Goal: Task Accomplishment & Management: Manage account settings

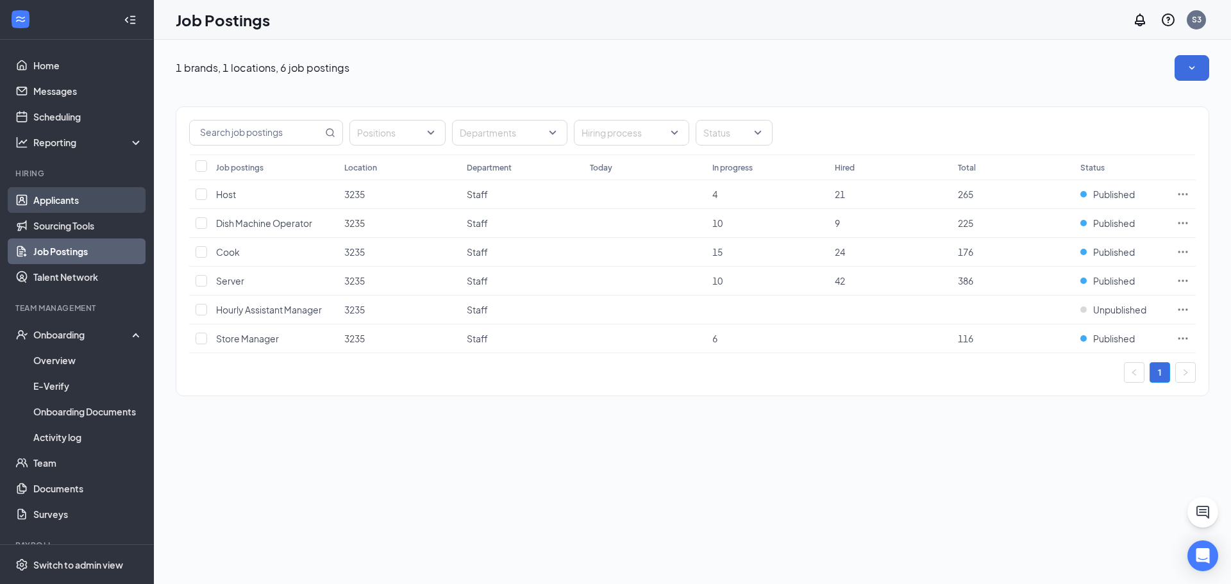
click at [77, 203] on link "Applicants" at bounding box center [88, 200] width 110 height 26
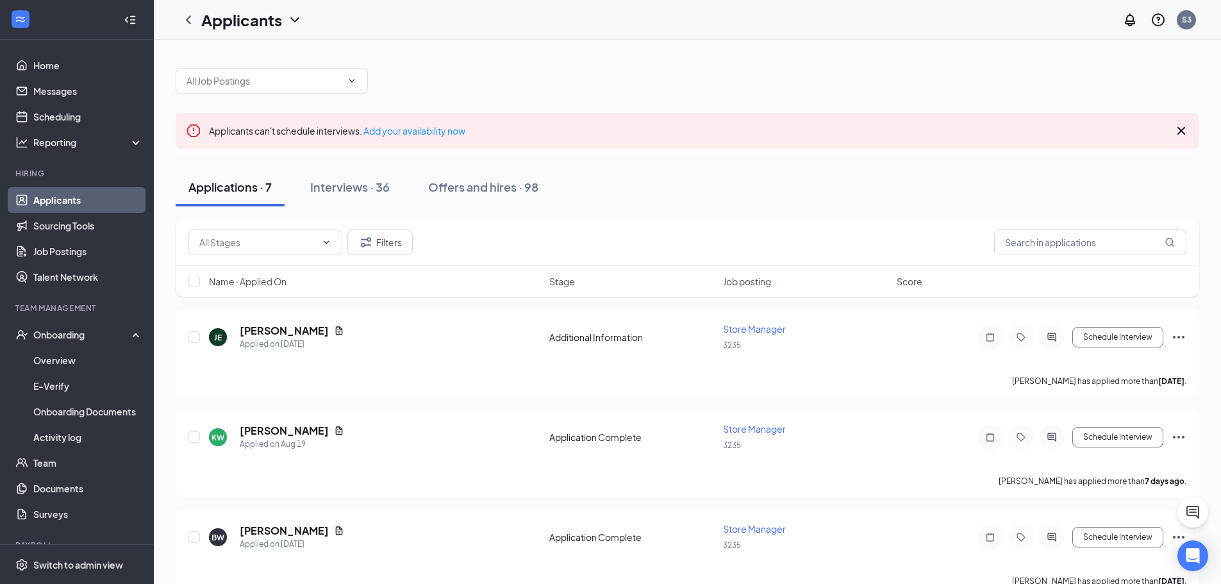
click at [747, 88] on div at bounding box center [688, 74] width 1024 height 38
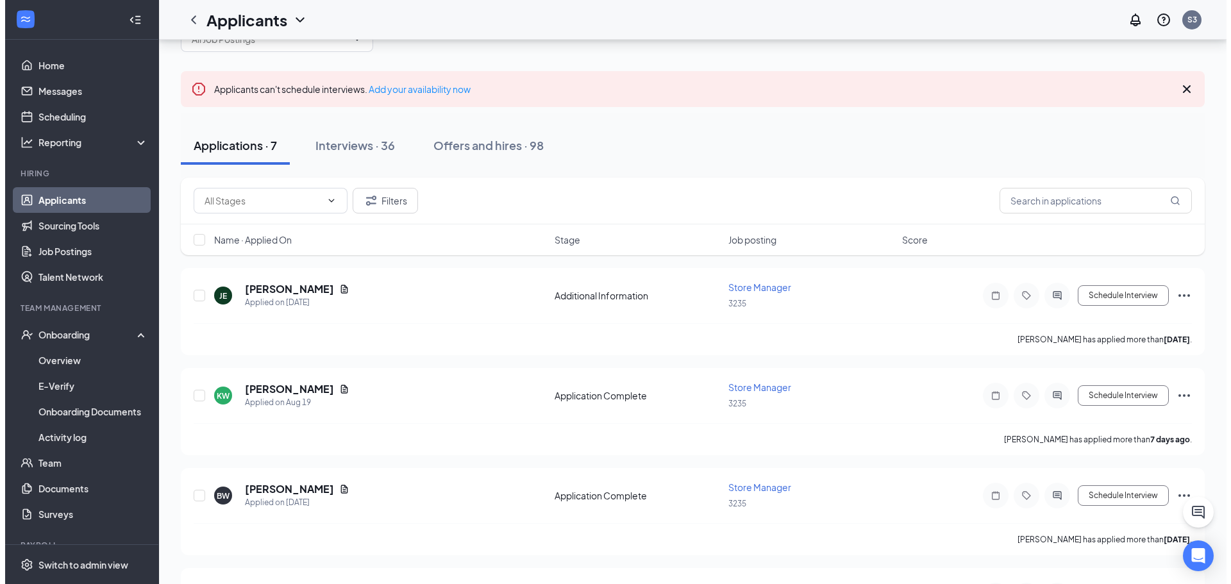
scroll to position [64, 0]
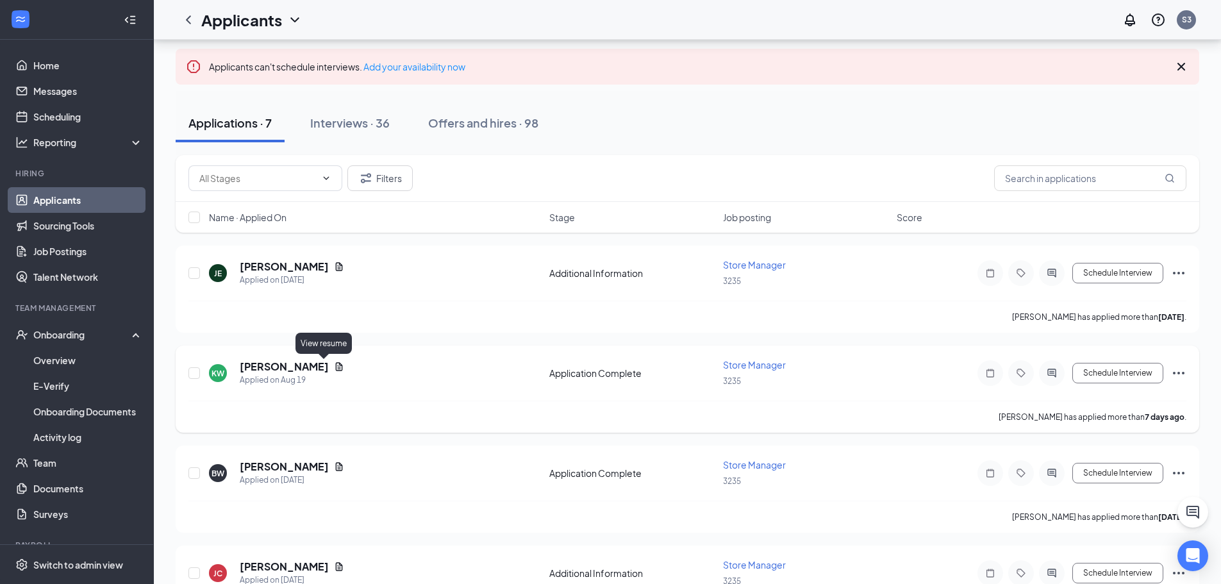
click at [334, 364] on icon "Document" at bounding box center [339, 367] width 10 height 10
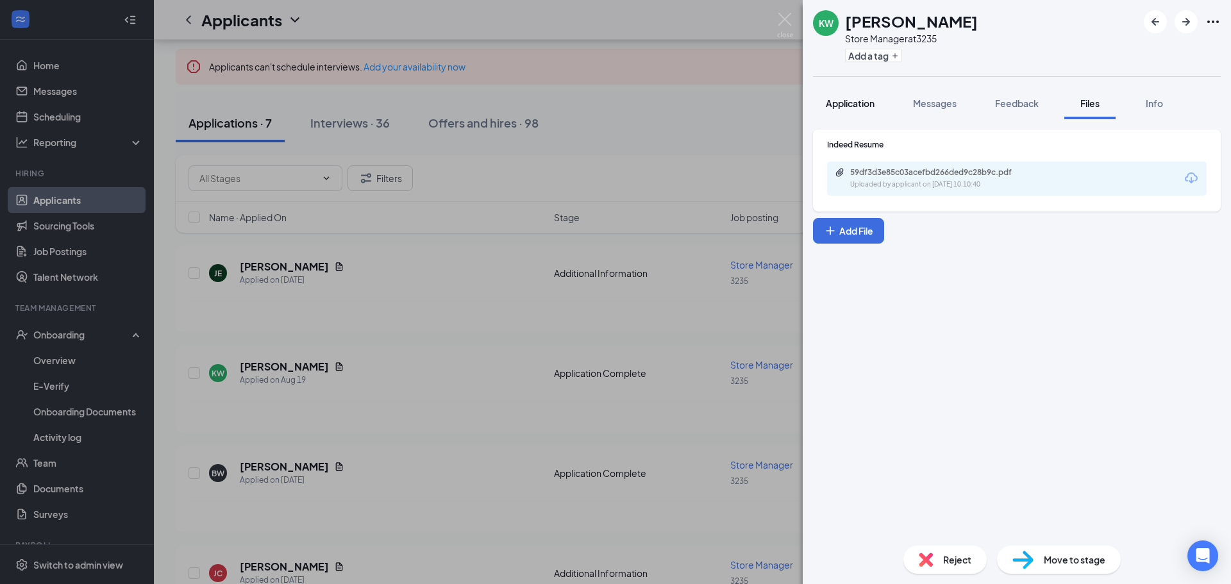
click at [866, 98] on span "Application" at bounding box center [850, 103] width 49 height 12
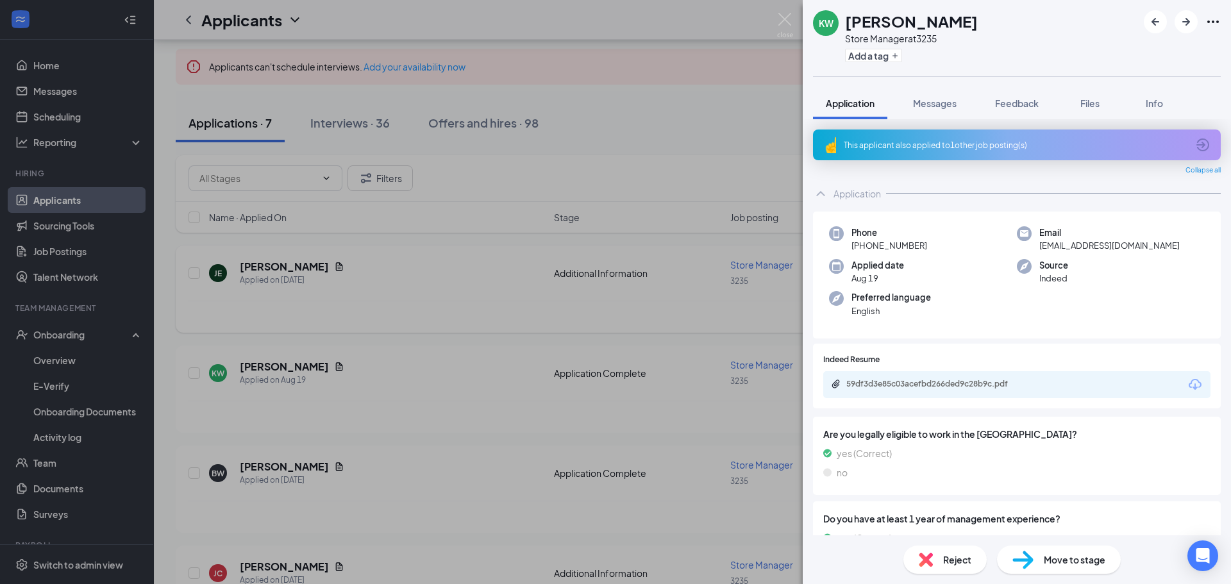
drag, startPoint x: 511, startPoint y: 327, endPoint x: 529, endPoint y: 262, distance: 67.2
click at [511, 326] on div "[PERSON_NAME] Store Manager at 3235 Add a tag Application Messages Feedback Fil…" at bounding box center [615, 292] width 1231 height 584
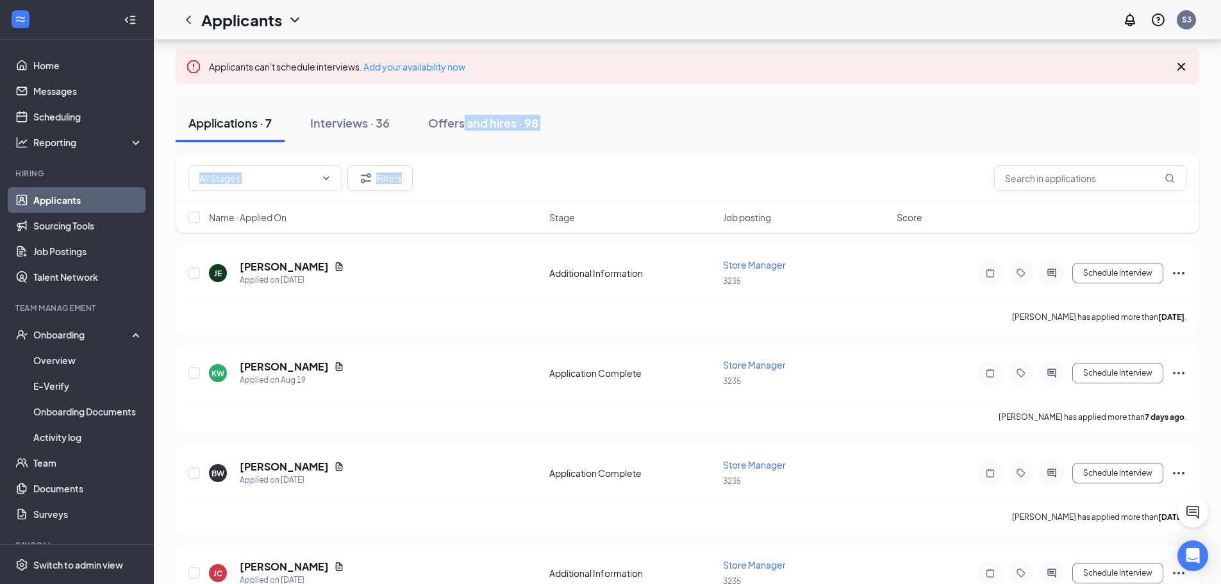
drag, startPoint x: 465, startPoint y: 95, endPoint x: 657, endPoint y: 175, distance: 207.8
click at [657, 176] on div "Applicants can't schedule interviews. Add your availability now Applications · …" at bounding box center [688, 463] width 1024 height 944
click at [746, 107] on div "Applications · 7 Interviews · 36 Offers and hires · 98" at bounding box center [688, 123] width 1024 height 38
click at [727, 83] on div "Applicants can't schedule interviews. Add your availability now" at bounding box center [688, 67] width 1024 height 36
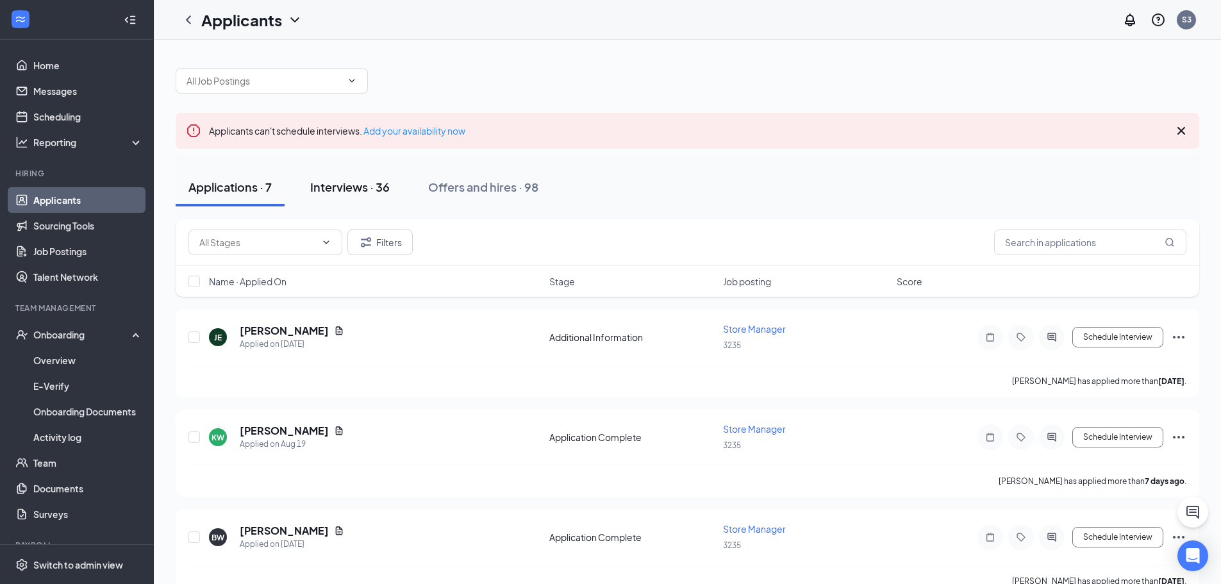
click at [365, 190] on div "Interviews · 36" at bounding box center [350, 187] width 80 height 16
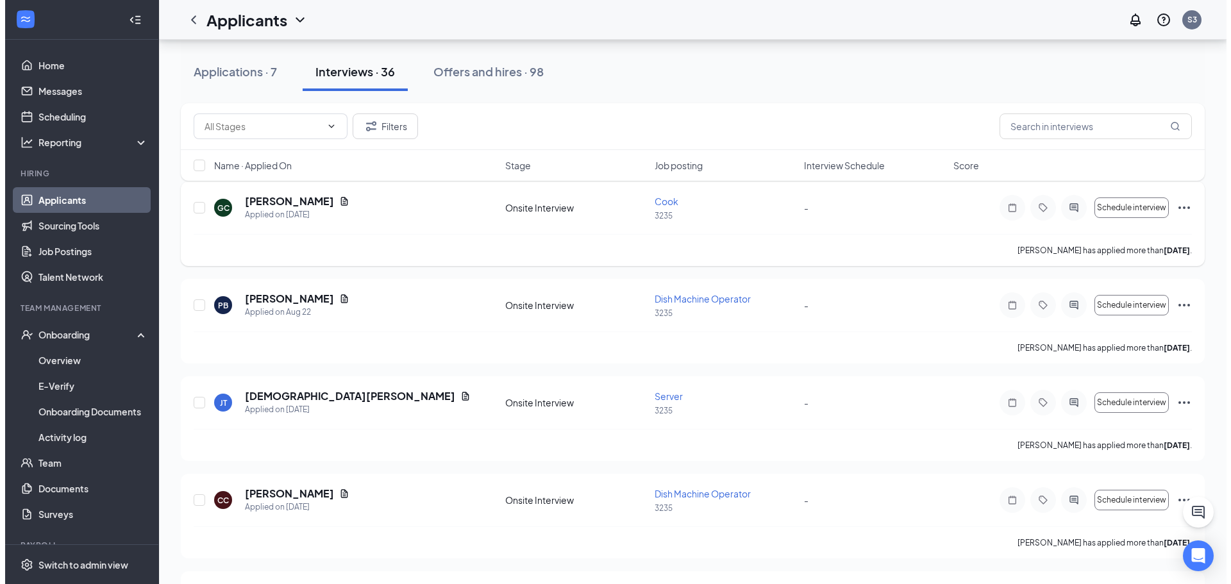
scroll to position [64, 0]
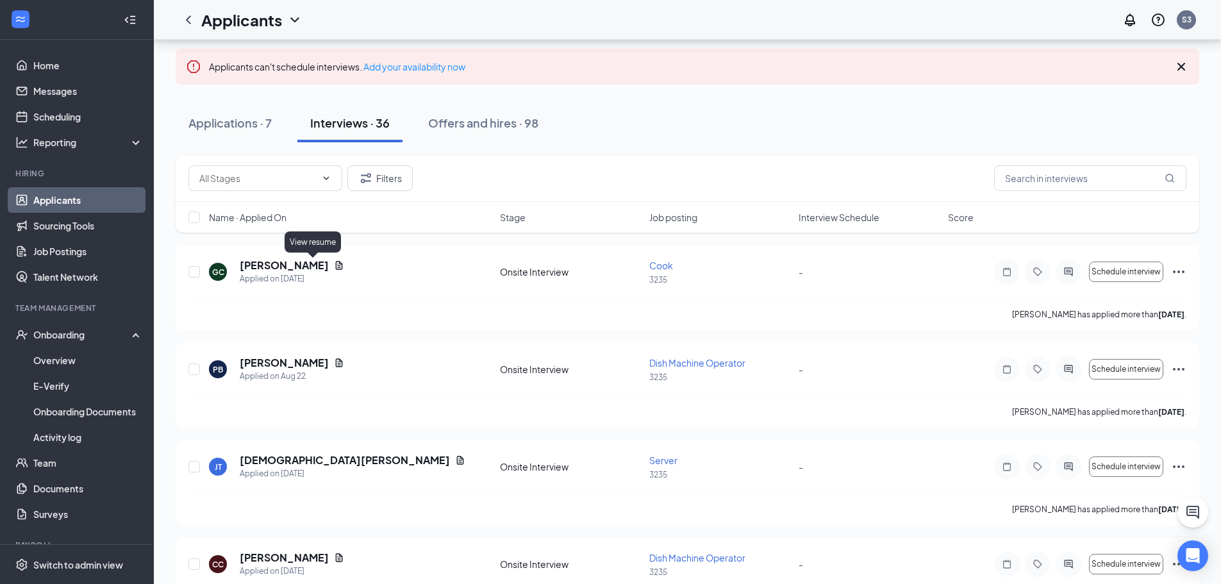
click at [336, 263] on icon "Document" at bounding box center [339, 265] width 7 height 8
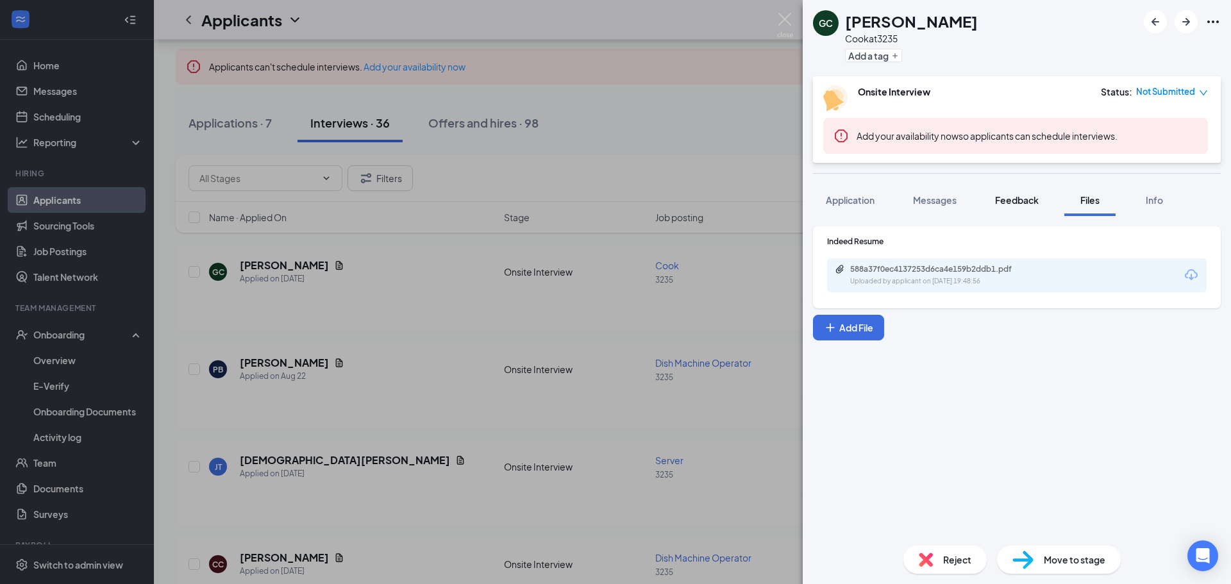
drag, startPoint x: 841, startPoint y: 212, endPoint x: 1028, endPoint y: 214, distance: 187.2
click at [843, 209] on button "Application" at bounding box center [850, 200] width 74 height 32
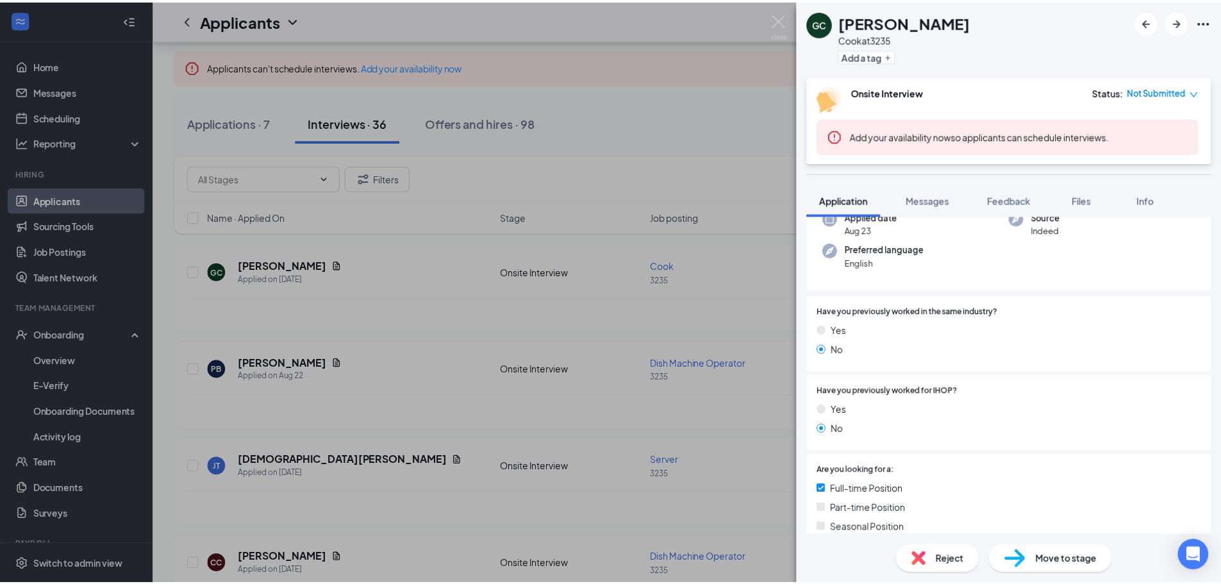
scroll to position [128, 0]
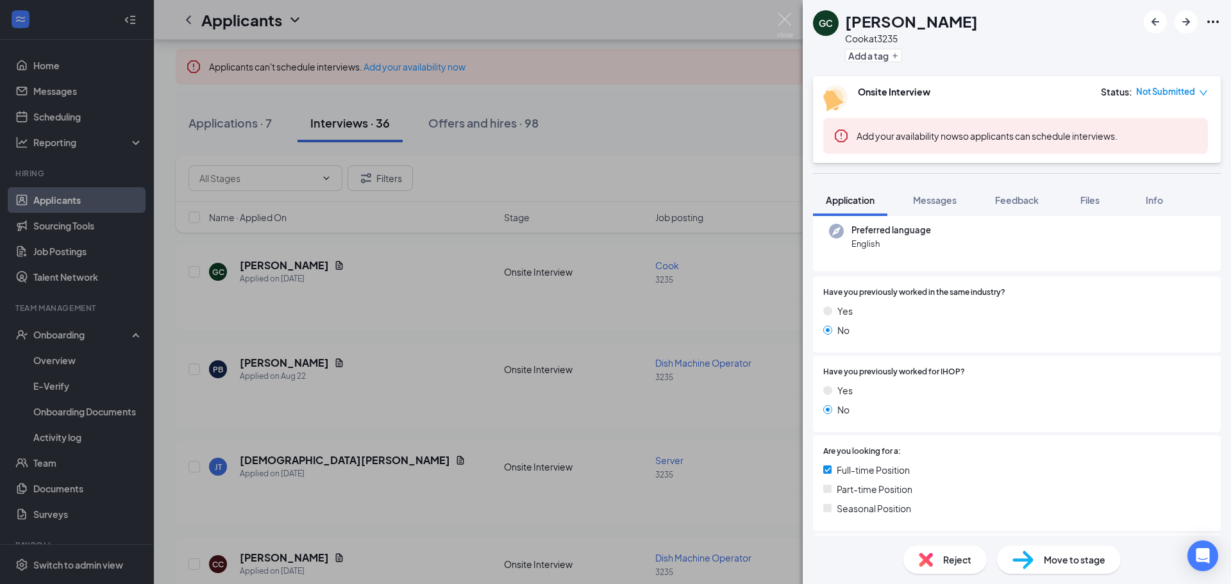
click at [587, 94] on div "GC [PERSON_NAME] [PERSON_NAME] at 3235 Add a tag Onsite Interview Status : Not …" at bounding box center [615, 292] width 1231 height 584
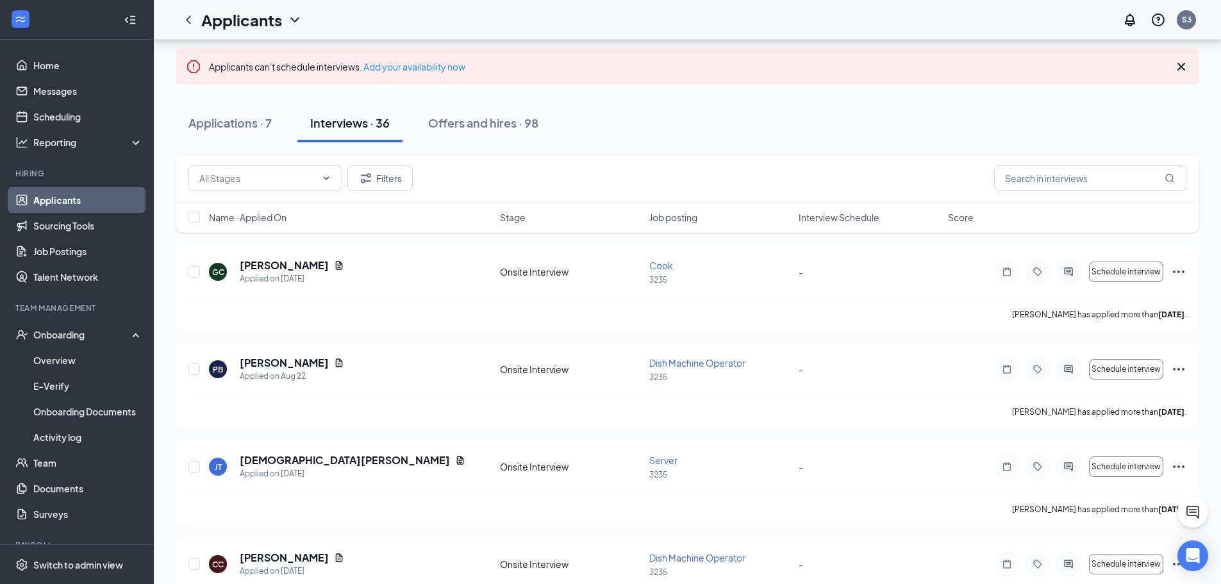
click at [605, 99] on div "Applications · 7 Interviews · 36 Offers and hires · 98" at bounding box center [688, 123] width 1024 height 64
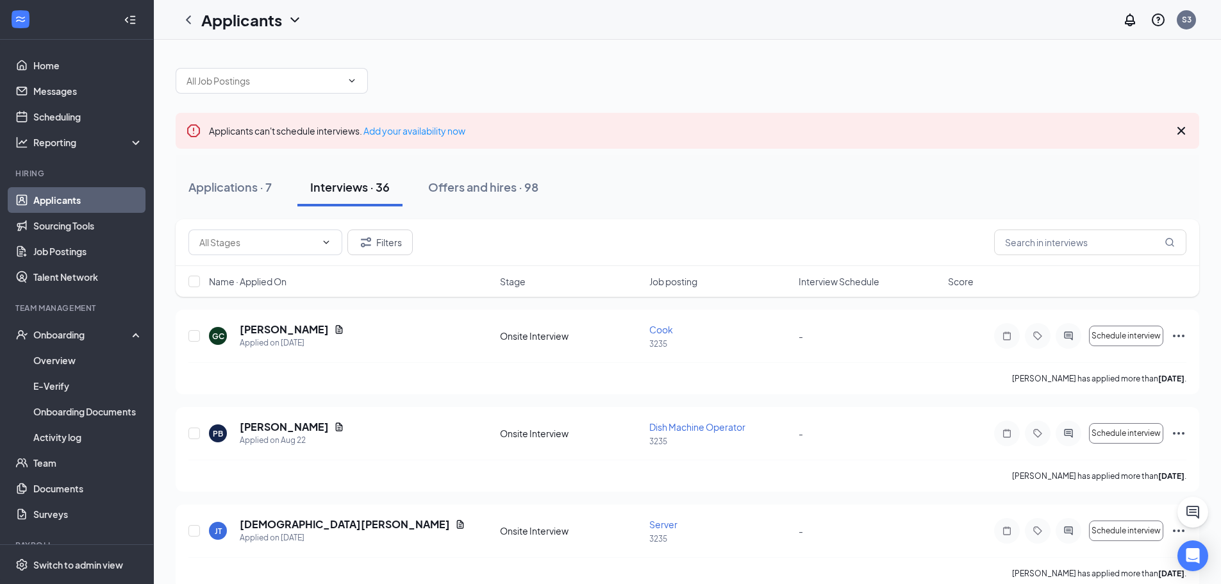
click at [67, 202] on link "Applicants" at bounding box center [88, 200] width 110 height 26
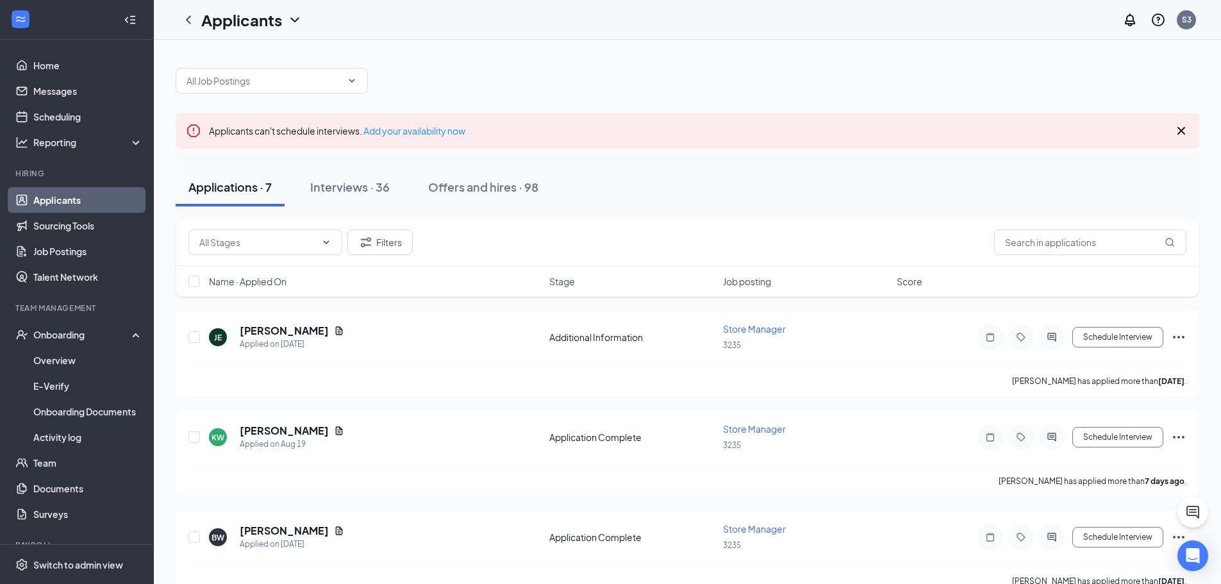
drag, startPoint x: 508, startPoint y: 140, endPoint x: 195, endPoint y: 142, distance: 313.5
click at [186, 151] on div "Applicants can't schedule interviews. Add your availability now Applications · …" at bounding box center [688, 527] width 1024 height 944
click at [612, 67] on div at bounding box center [688, 74] width 1024 height 38
click at [227, 191] on div "Applications · 7" at bounding box center [230, 187] width 83 height 16
click at [351, 185] on div "Interviews · 36" at bounding box center [350, 187] width 80 height 16
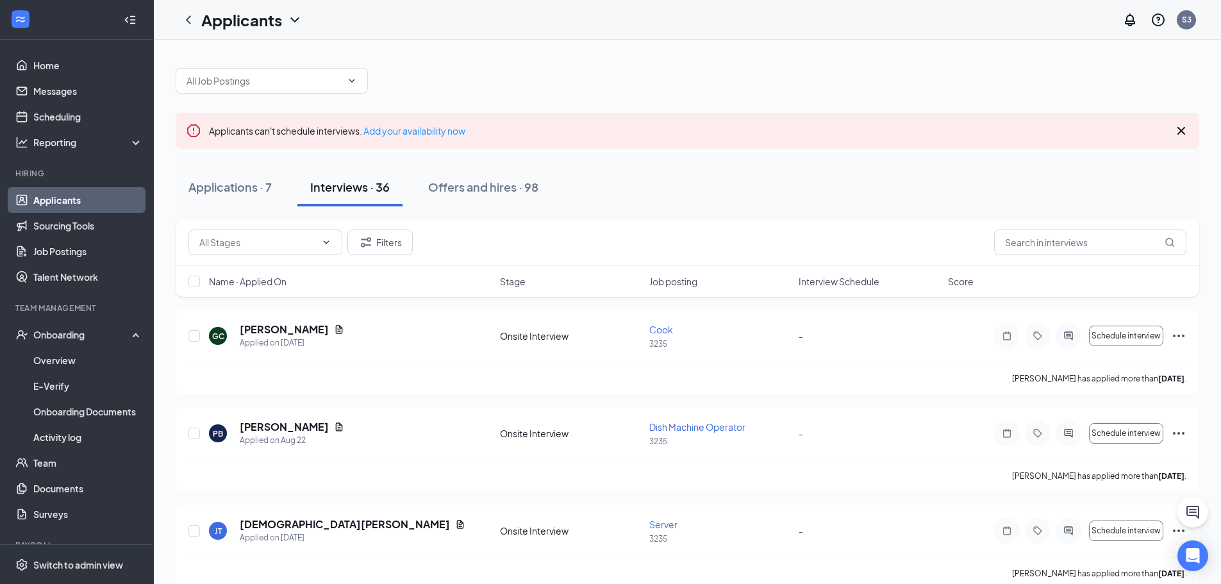
click at [628, 73] on div at bounding box center [688, 74] width 1024 height 38
